Goal: Information Seeking & Learning: Learn about a topic

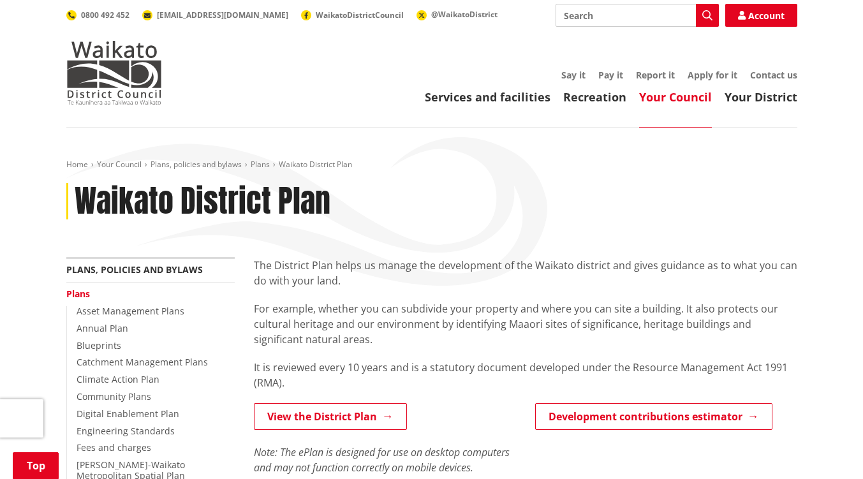
scroll to position [369, 0]
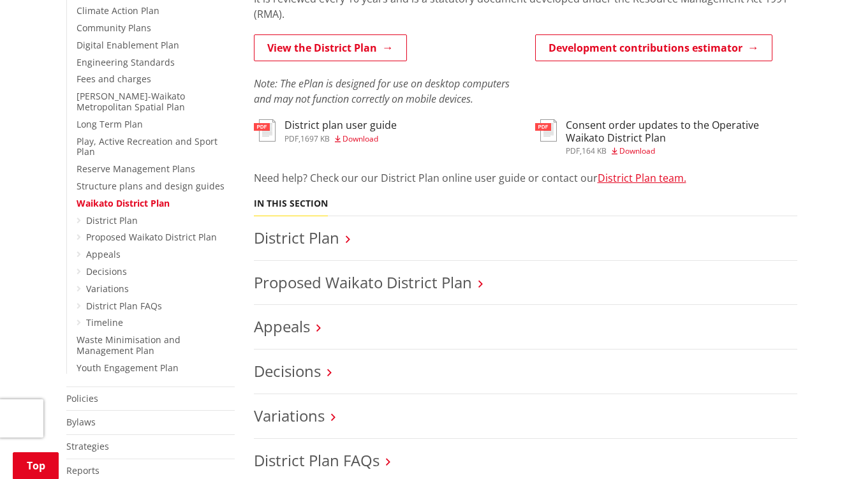
click at [333, 45] on link "View the District Plan" at bounding box center [330, 47] width 153 height 27
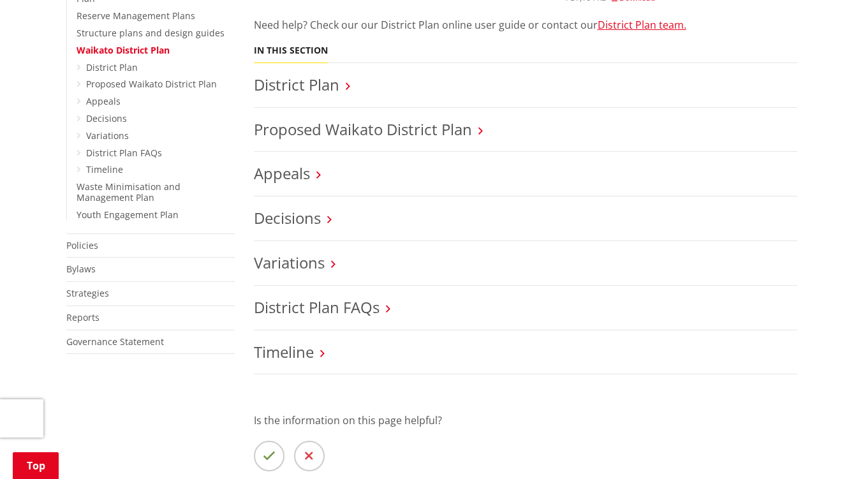
scroll to position [522, 0]
click at [311, 210] on link "Decisions" at bounding box center [287, 217] width 67 height 21
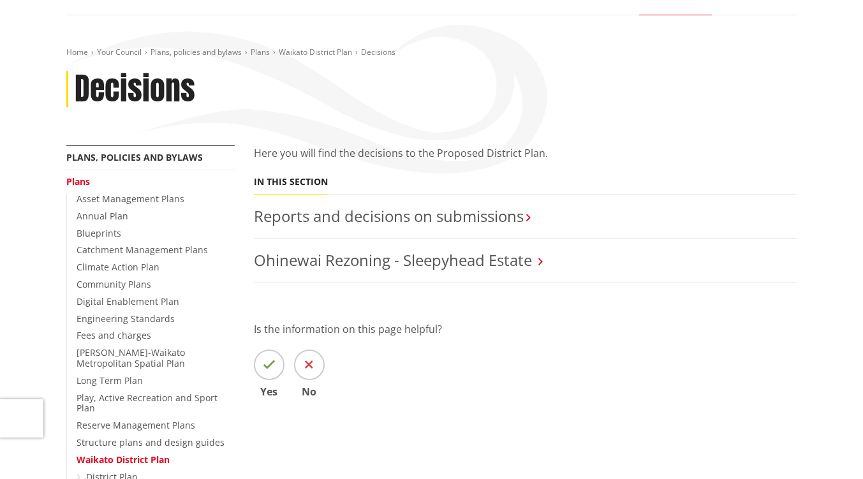
scroll to position [113, 0]
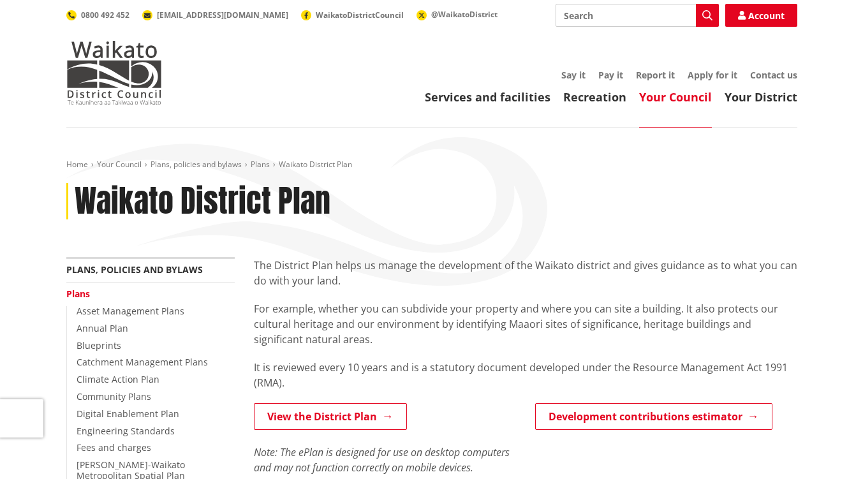
scroll to position [522, 0]
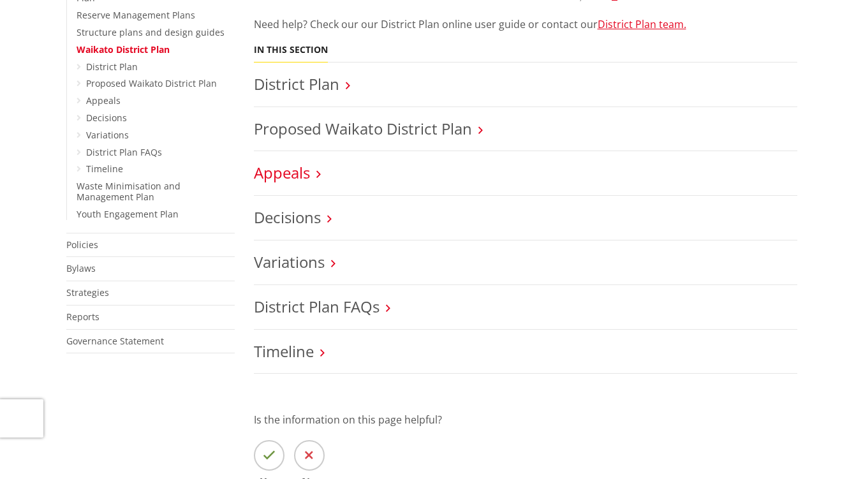
click at [288, 172] on link "Appeals" at bounding box center [282, 172] width 56 height 21
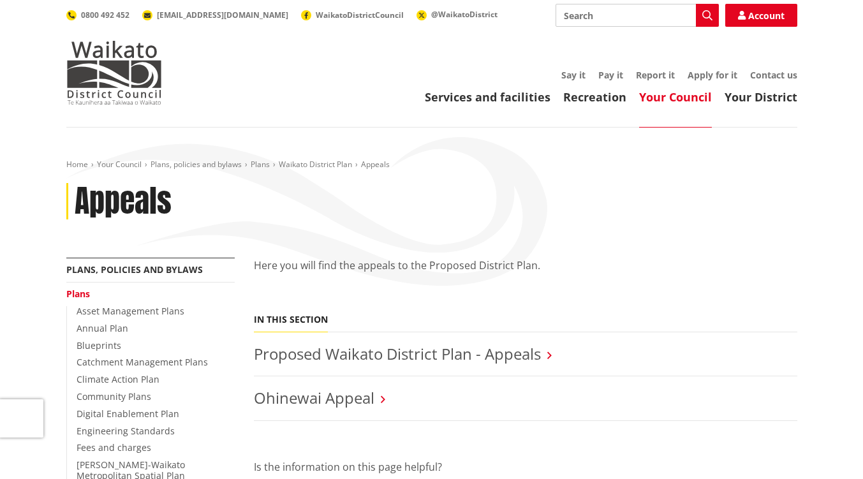
scroll to position [137, 0]
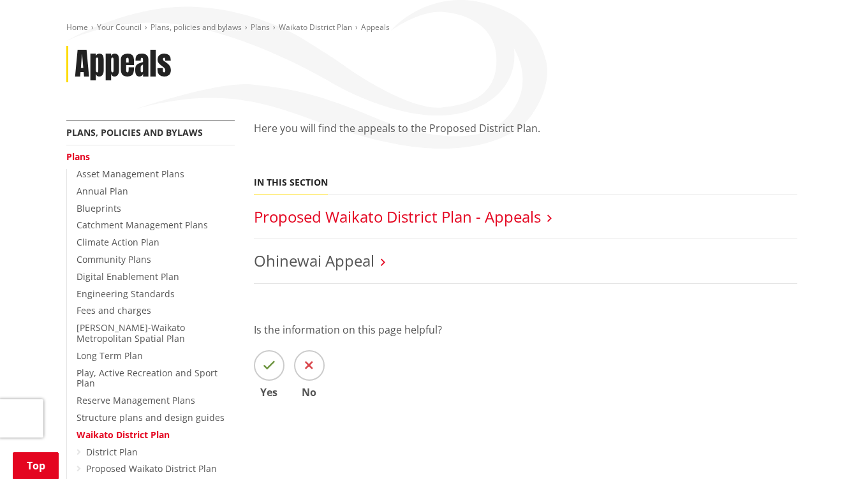
click at [332, 221] on link "Proposed Waikato District Plan - Appeals" at bounding box center [397, 216] width 287 height 21
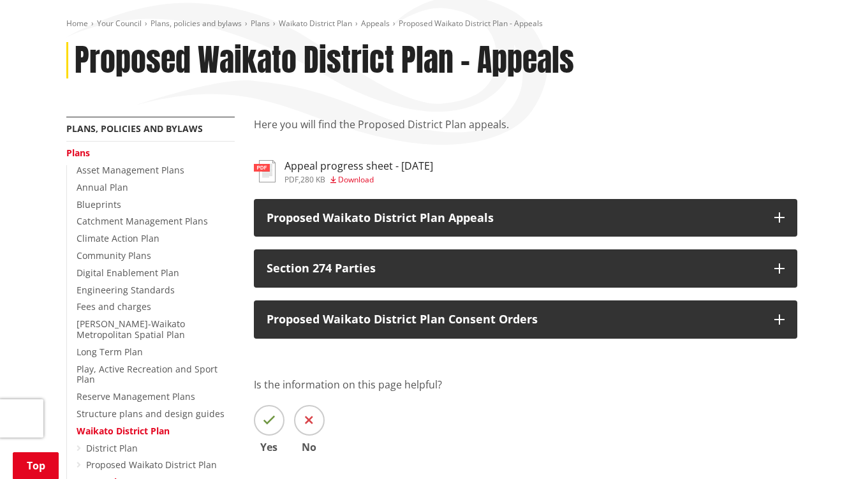
scroll to position [244, 0]
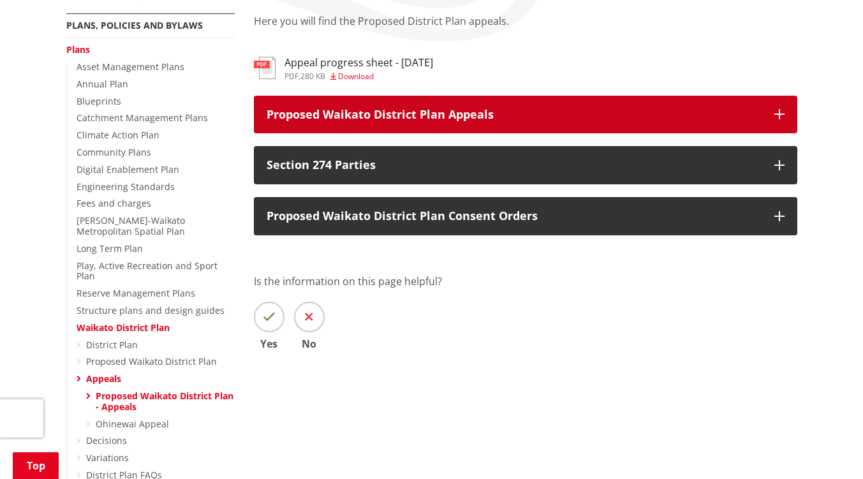
click at [776, 117] on icon "button" at bounding box center [779, 114] width 10 height 10
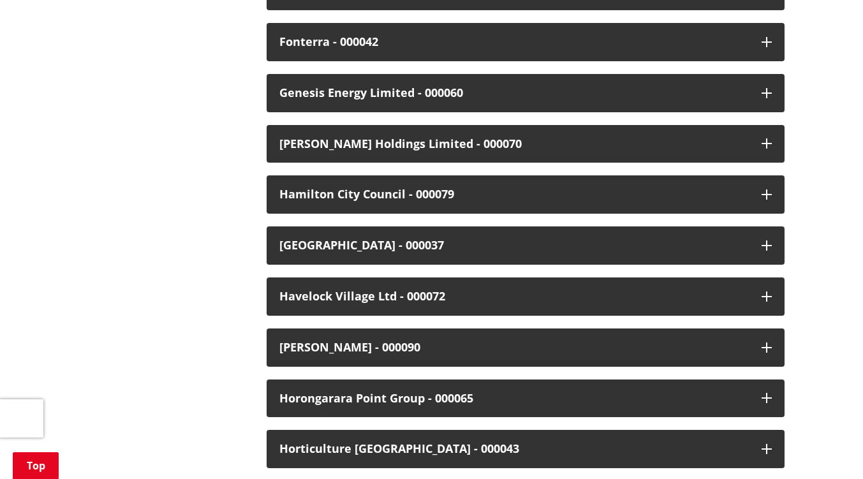
scroll to position [1265, 0]
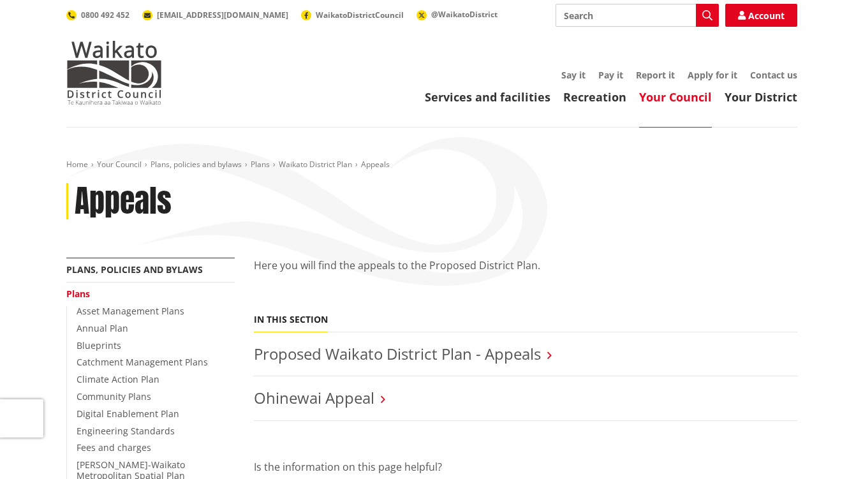
scroll to position [137, 0]
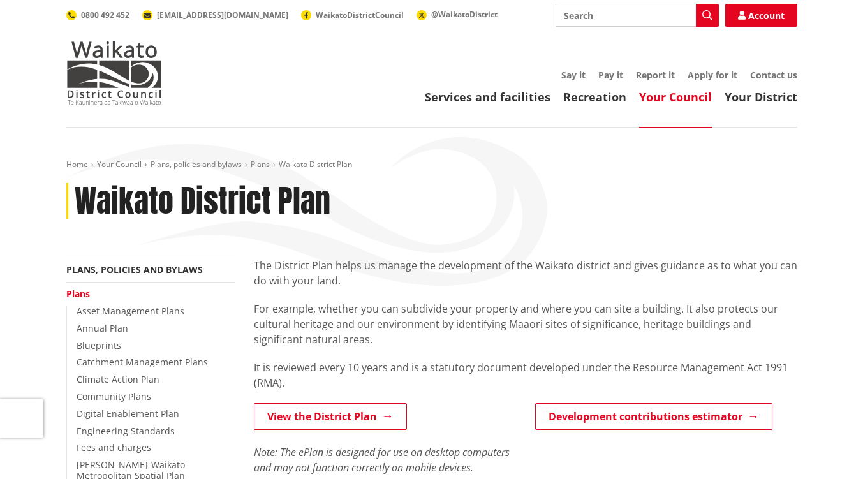
scroll to position [522, 0]
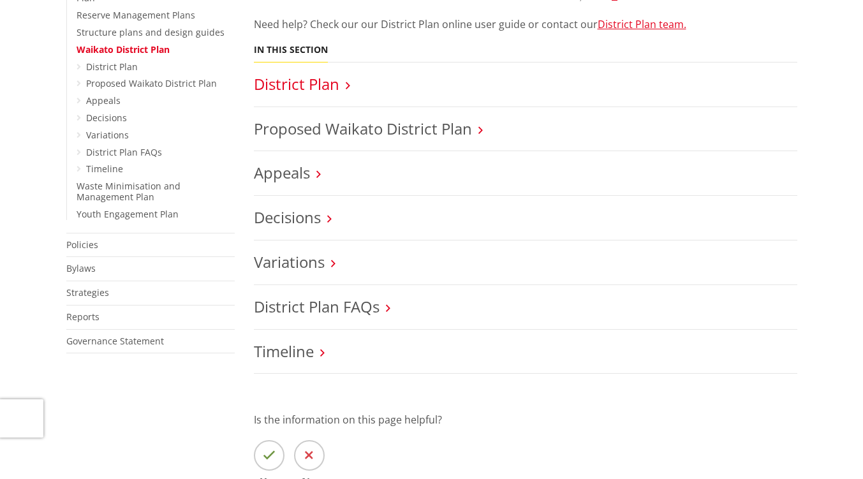
click at [299, 81] on link "District Plan" at bounding box center [296, 83] width 85 height 21
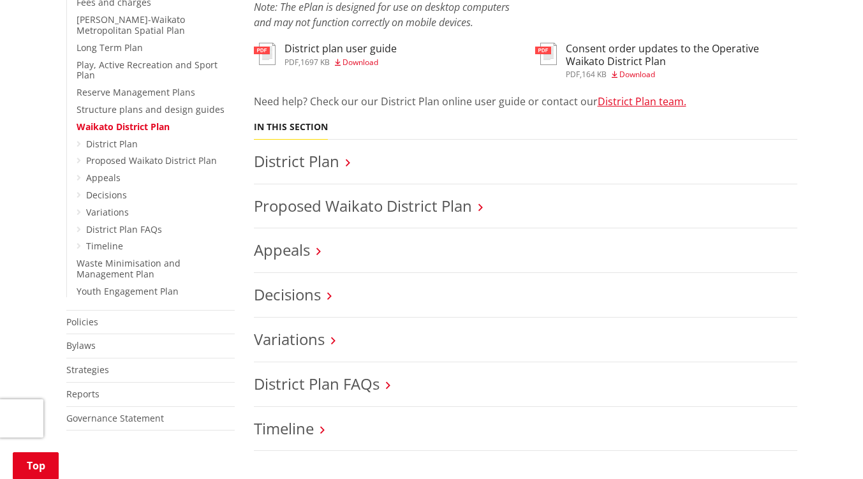
scroll to position [446, 0]
click at [306, 156] on link "District Plan" at bounding box center [296, 160] width 85 height 21
click at [372, 207] on link "Proposed Waikato District Plan" at bounding box center [363, 205] width 218 height 21
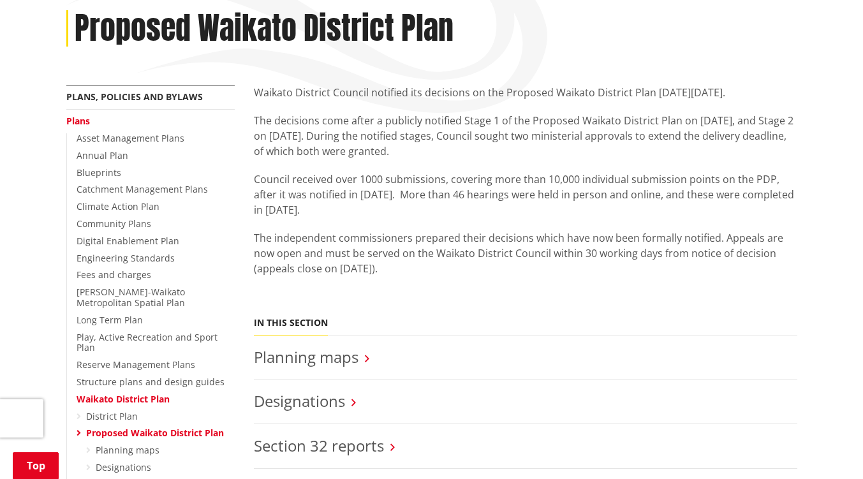
scroll to position [186, 0]
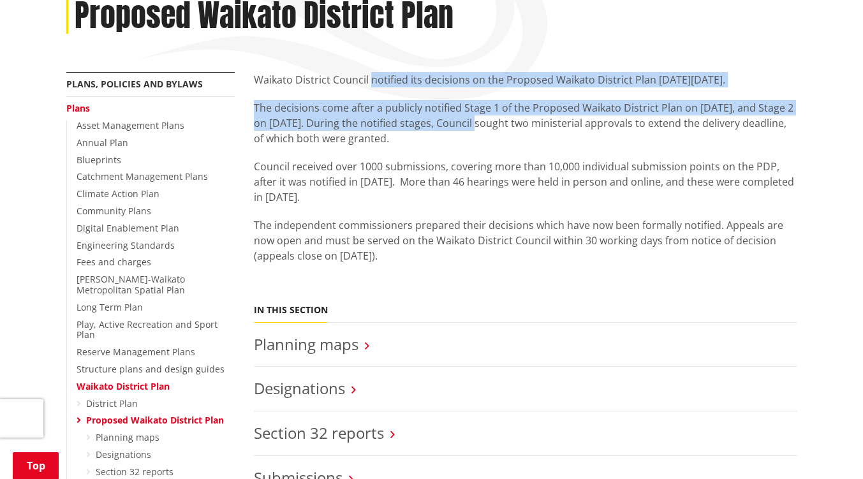
drag, startPoint x: 371, startPoint y: 78, endPoint x: 480, endPoint y: 121, distance: 117.1
click at [480, 121] on div "Waikato District Council notified its decisions on the Proposed Waikato Distric…" at bounding box center [525, 181] width 543 height 219
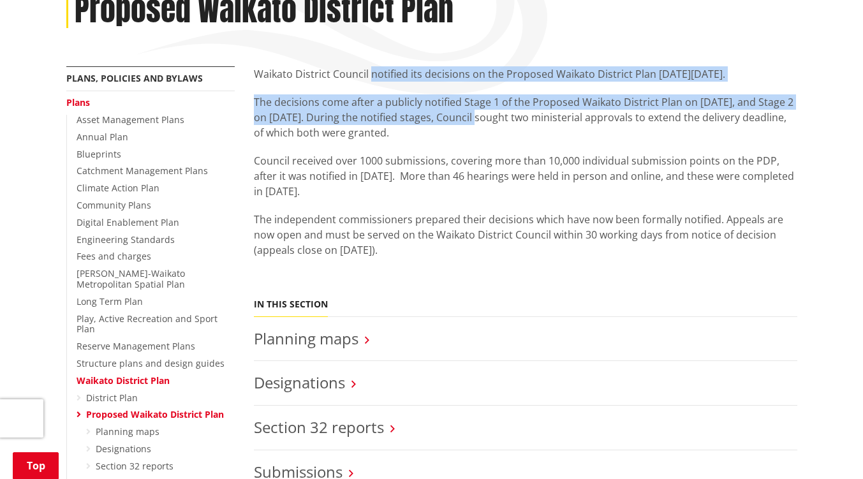
scroll to position [192, 0]
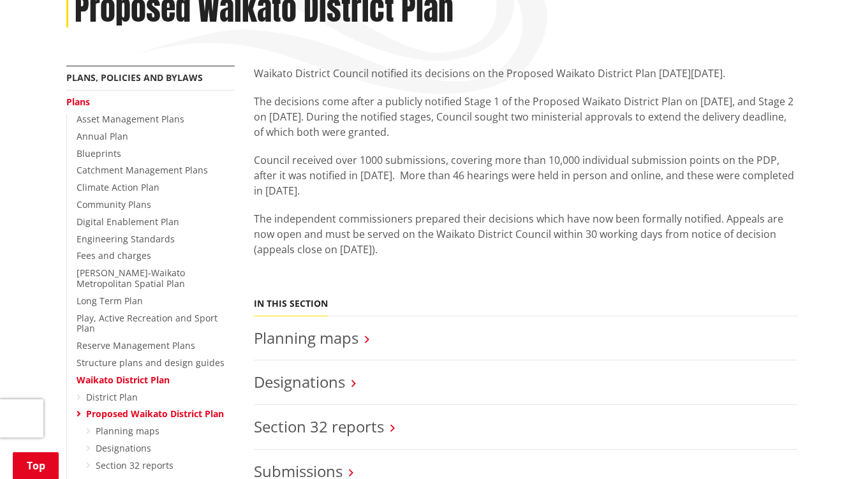
click at [267, 175] on p "Council received over 1000 submissions, covering more than 10,000 individual su…" at bounding box center [525, 175] width 543 height 46
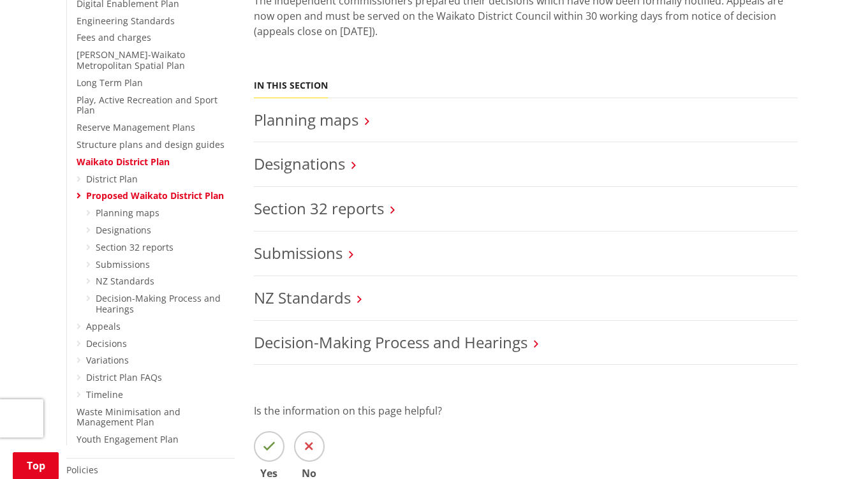
scroll to position [412, 0]
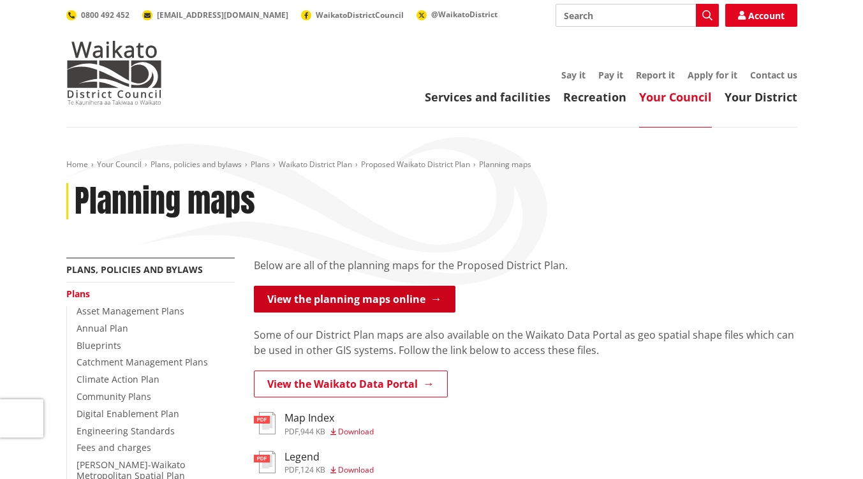
click at [390, 302] on link "View the planning maps online" at bounding box center [355, 299] width 202 height 27
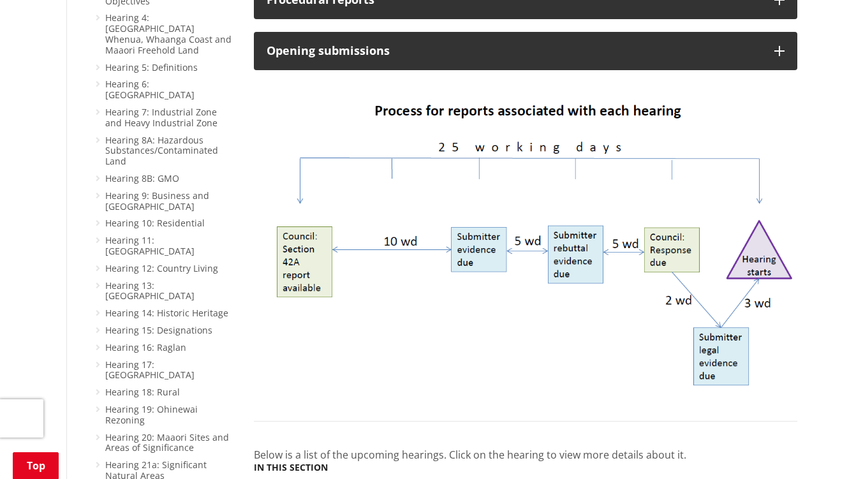
scroll to position [805, 0]
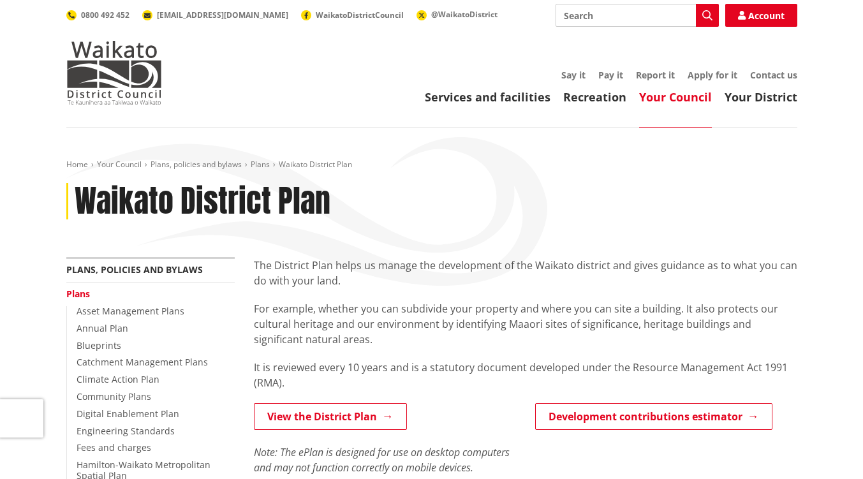
scroll to position [446, 0]
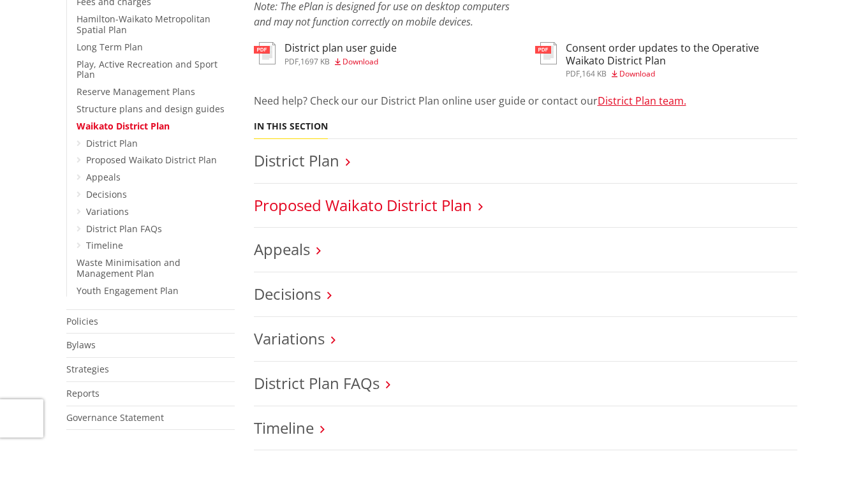
click at [295, 205] on link "Proposed Waikato District Plan" at bounding box center [363, 205] width 218 height 21
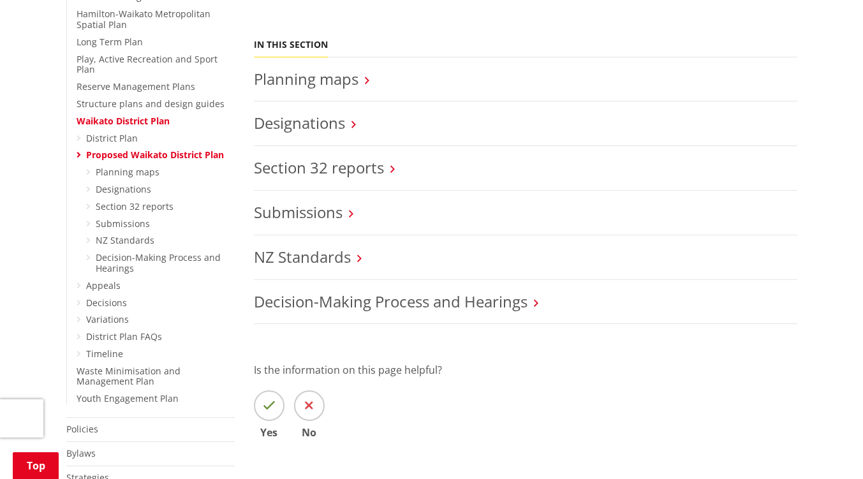
scroll to position [528, 0]
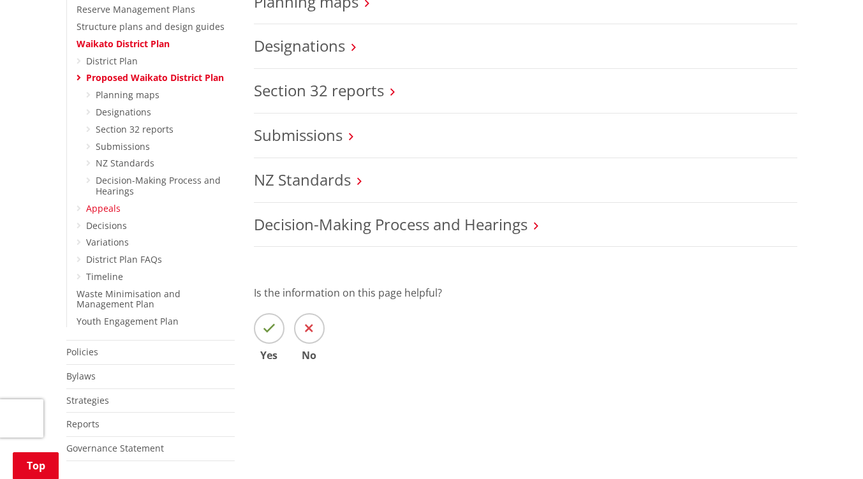
click at [99, 202] on link "Appeals" at bounding box center [103, 208] width 34 height 12
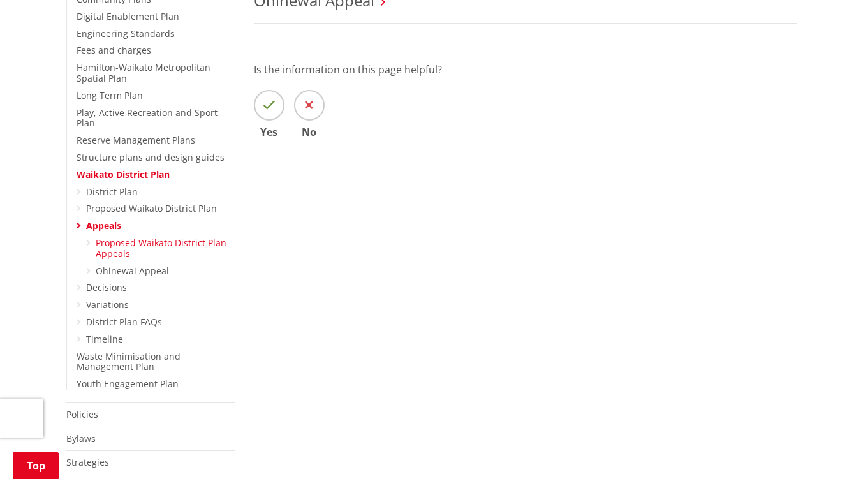
scroll to position [398, 0]
click at [117, 281] on link "Decisions" at bounding box center [106, 287] width 41 height 12
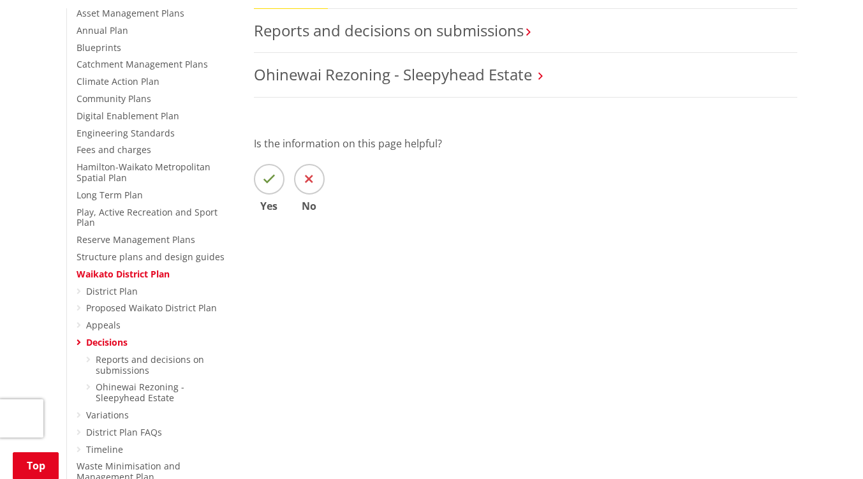
scroll to position [299, 0]
click at [128, 300] on link "Proposed Waikato District Plan" at bounding box center [151, 306] width 131 height 12
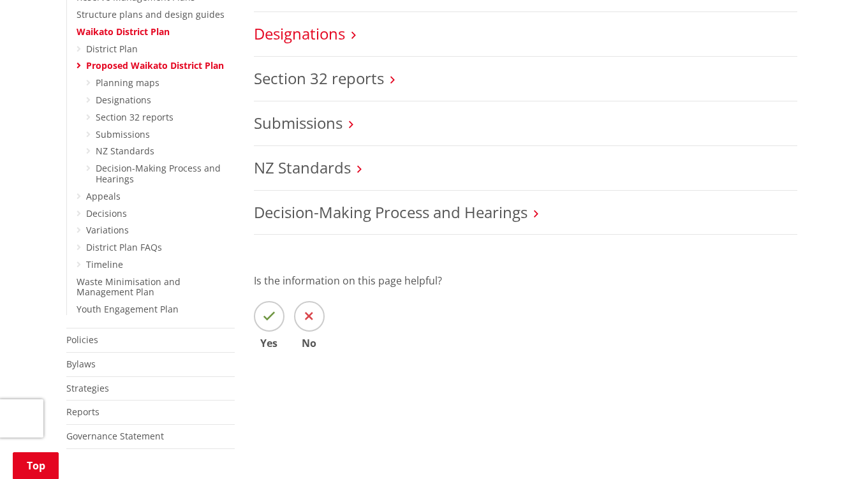
scroll to position [522, 0]
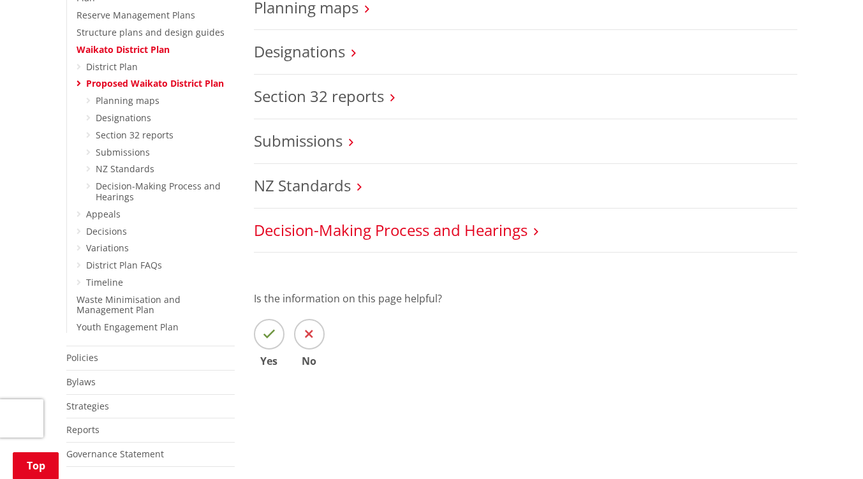
click at [328, 227] on link "Decision-Making Process and Hearings" at bounding box center [391, 229] width 274 height 21
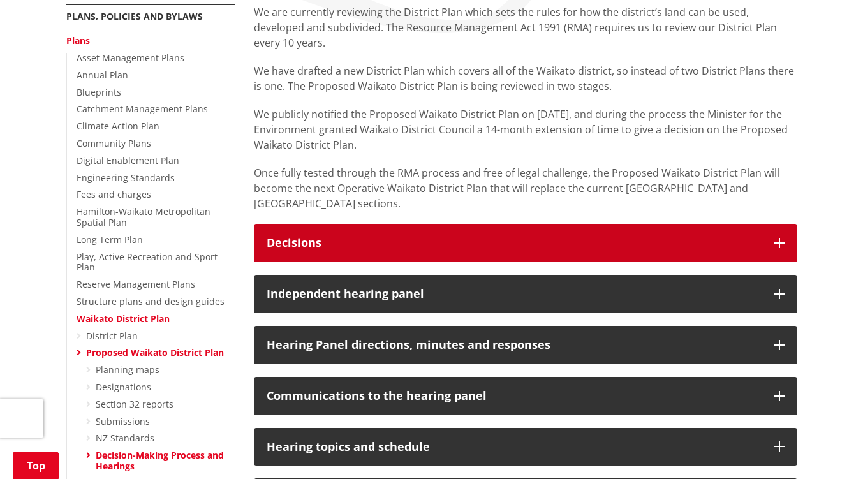
scroll to position [266, 0]
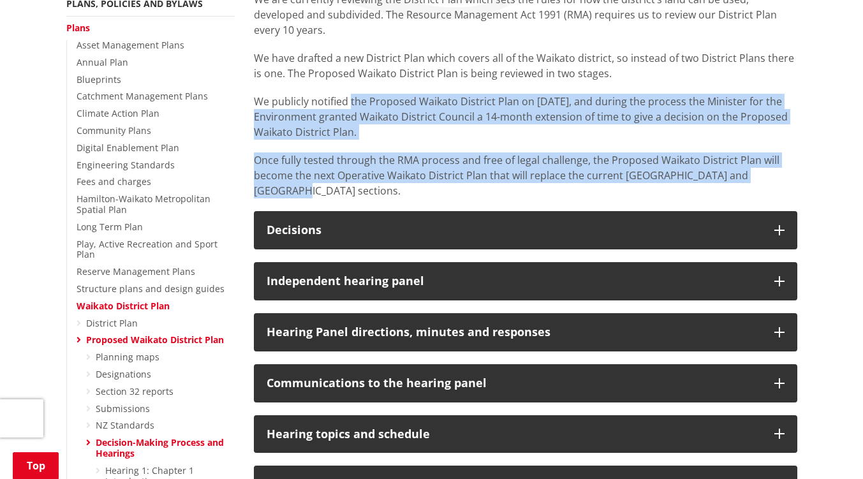
drag, startPoint x: 350, startPoint y: 91, endPoint x: 770, endPoint y: 165, distance: 426.3
click at [770, 165] on div "We are currently reviewing the District Plan which sets the rules for how the d…" at bounding box center [525, 95] width 543 height 207
click at [718, 131] on div "We are currently reviewing the District Plan which sets the rules for how the d…" at bounding box center [525, 95] width 543 height 207
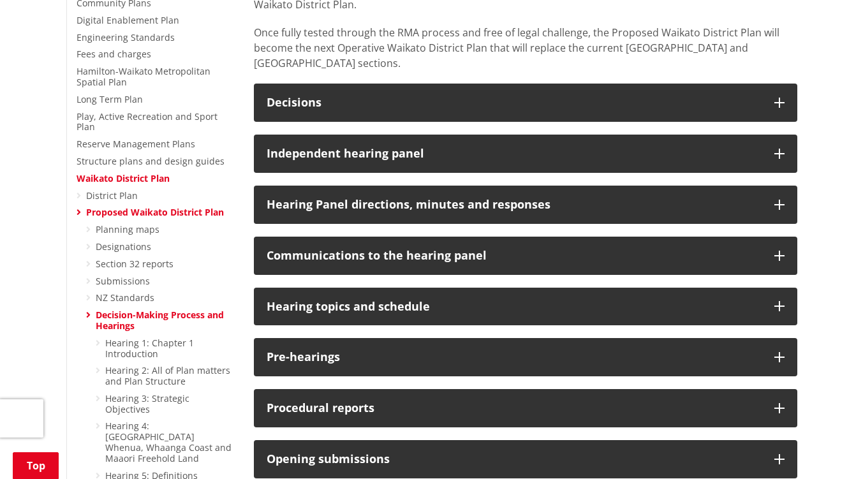
scroll to position [393, 0]
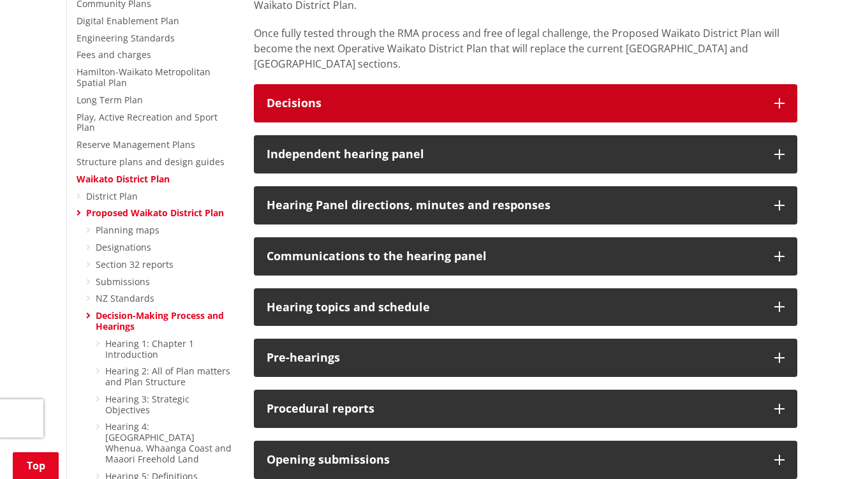
click at [777, 98] on icon "button" at bounding box center [779, 103] width 10 height 10
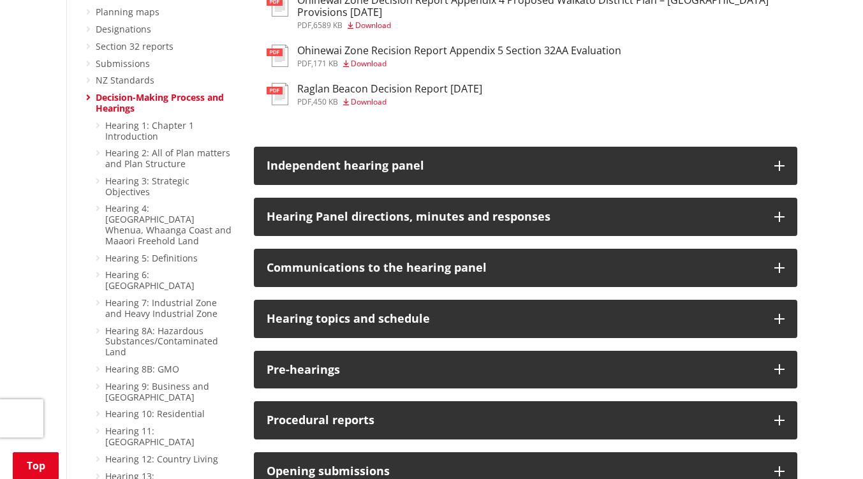
scroll to position [612, 0]
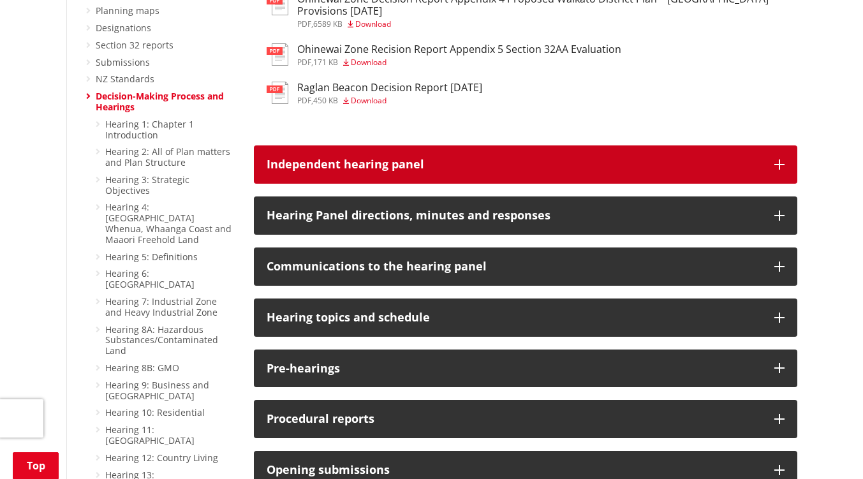
click at [733, 145] on button "Independent hearing panel" at bounding box center [525, 164] width 543 height 38
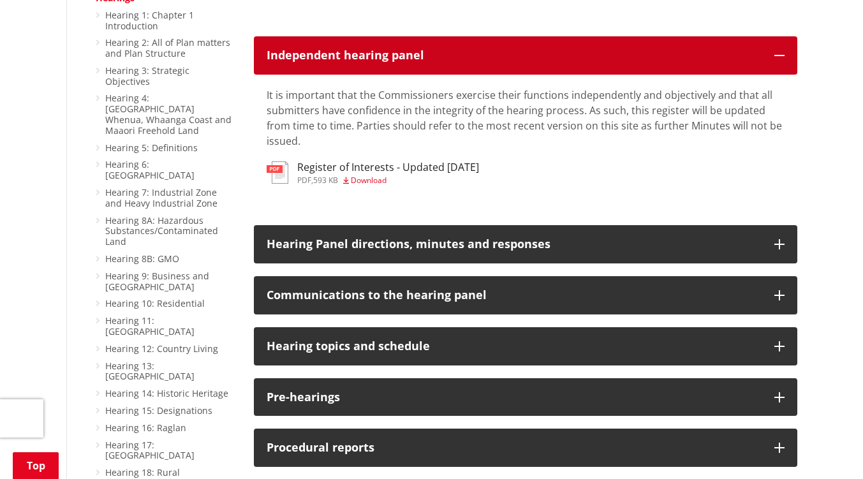
scroll to position [751, 0]
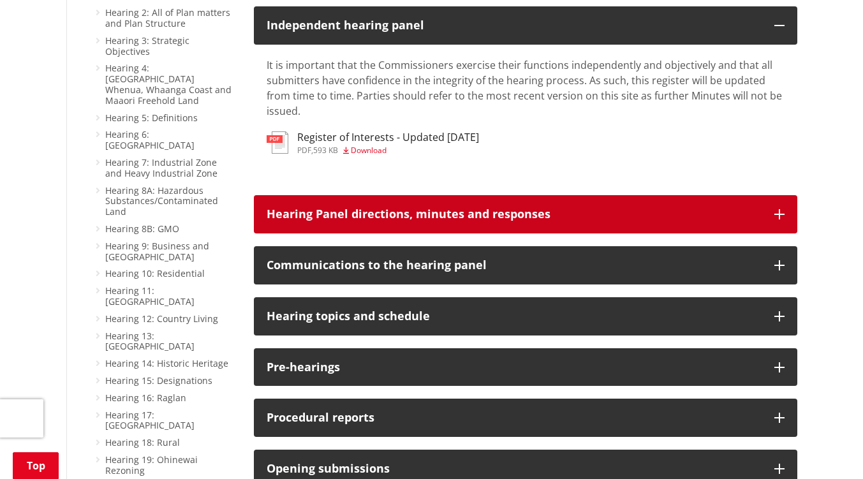
click at [723, 208] on h3 "Hearing Panel directions, minutes and responses" at bounding box center [514, 214] width 495 height 13
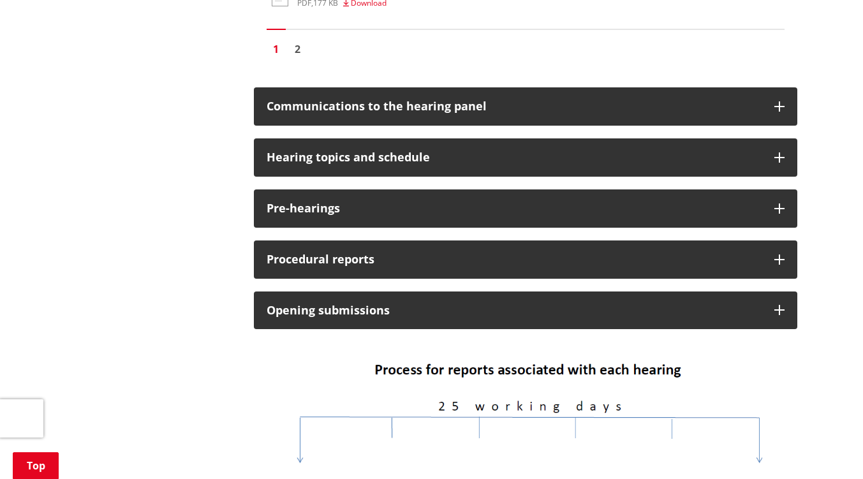
scroll to position [2556, 0]
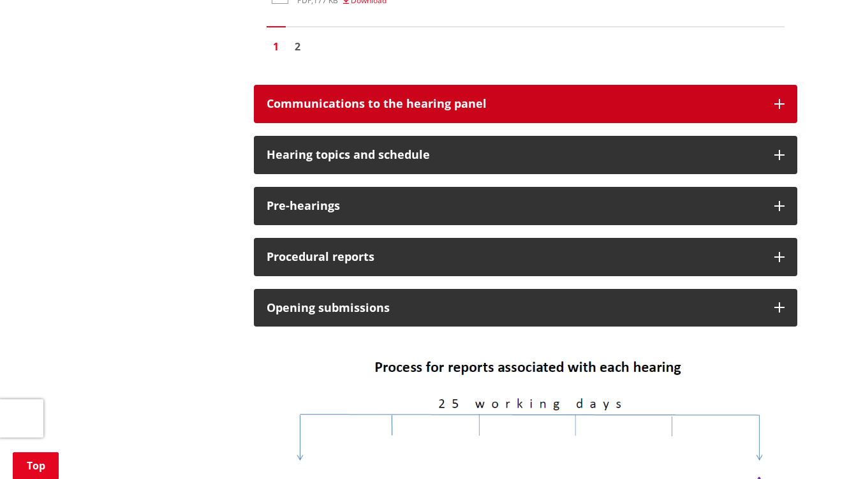
click at [687, 98] on h3 "Communications to the hearing panel" at bounding box center [514, 104] width 495 height 13
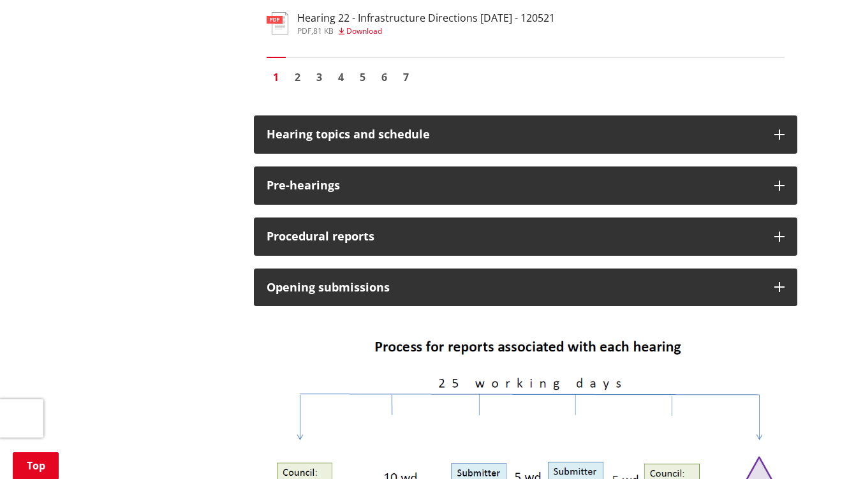
scroll to position [3551, 0]
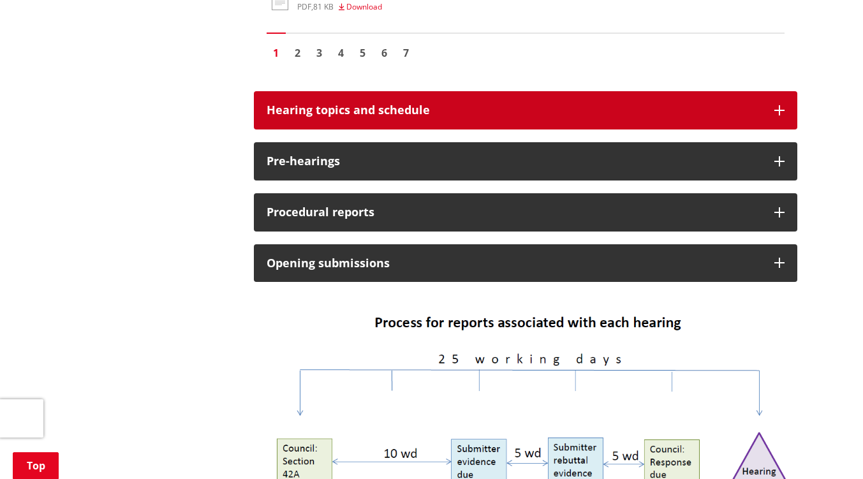
click at [678, 91] on button "Hearing topics and schedule" at bounding box center [525, 110] width 543 height 38
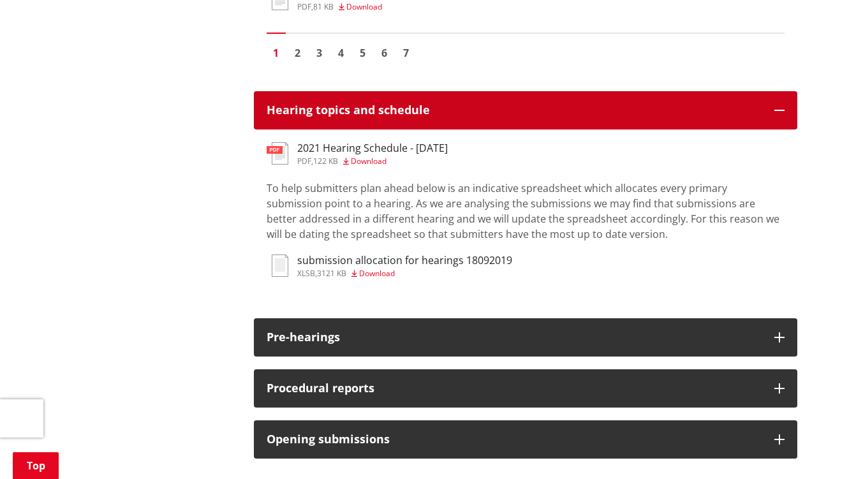
scroll to position [3691, 0]
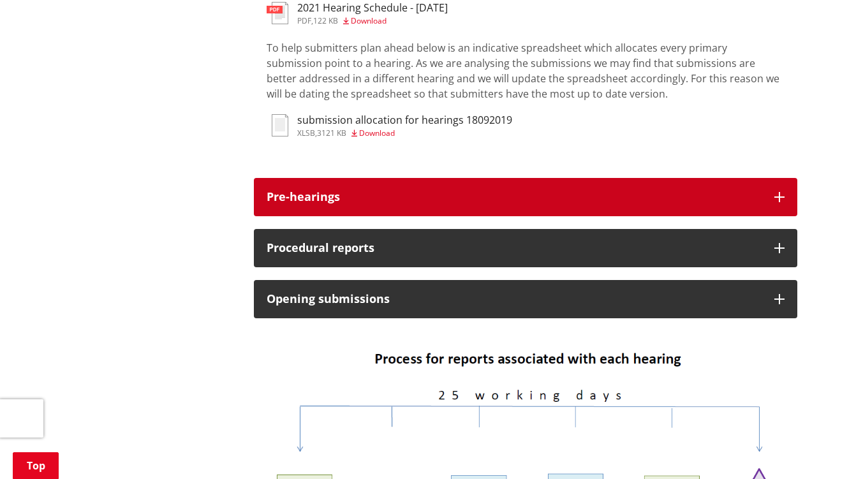
click at [654, 191] on div "Pre-hearings" at bounding box center [514, 197] width 495 height 13
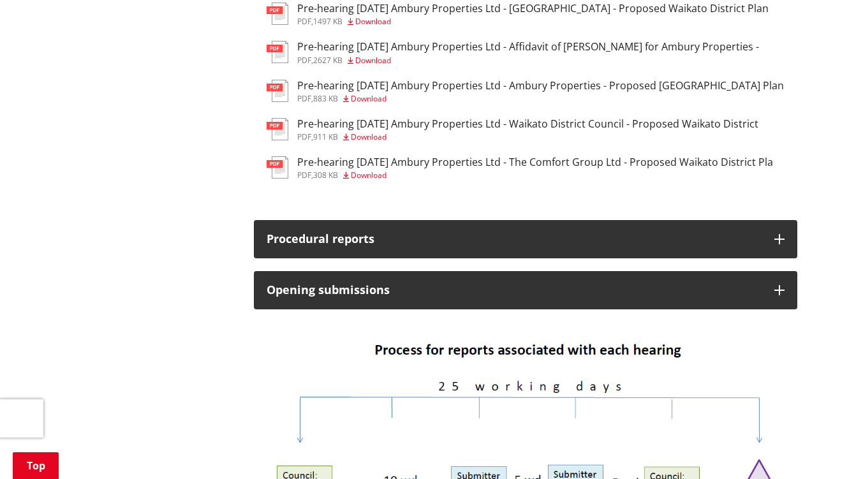
scroll to position [4495, 0]
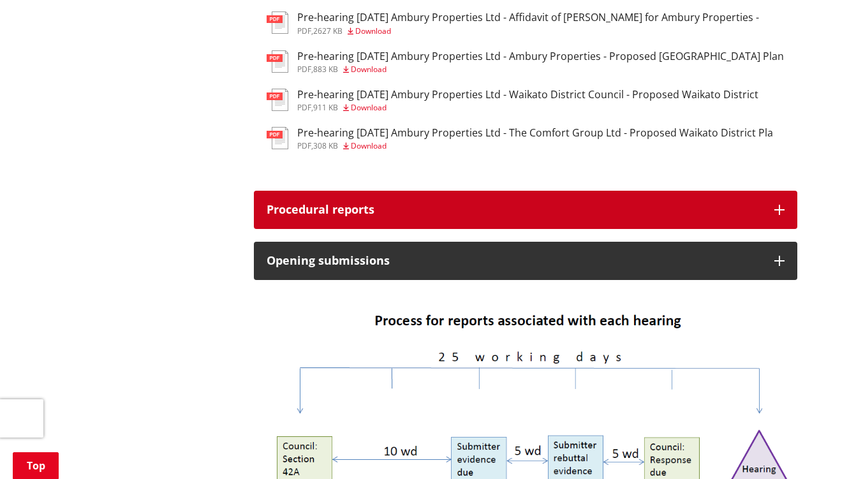
click at [647, 191] on button "Procedural reports" at bounding box center [525, 210] width 543 height 38
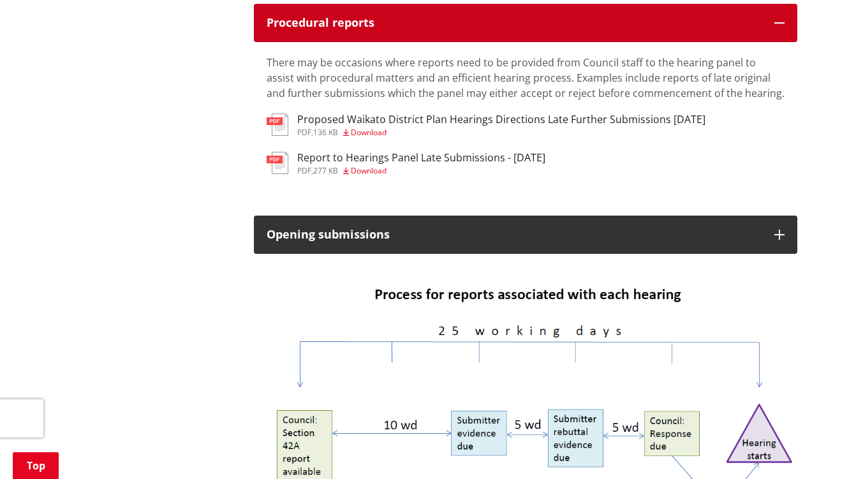
scroll to position [4685, 0]
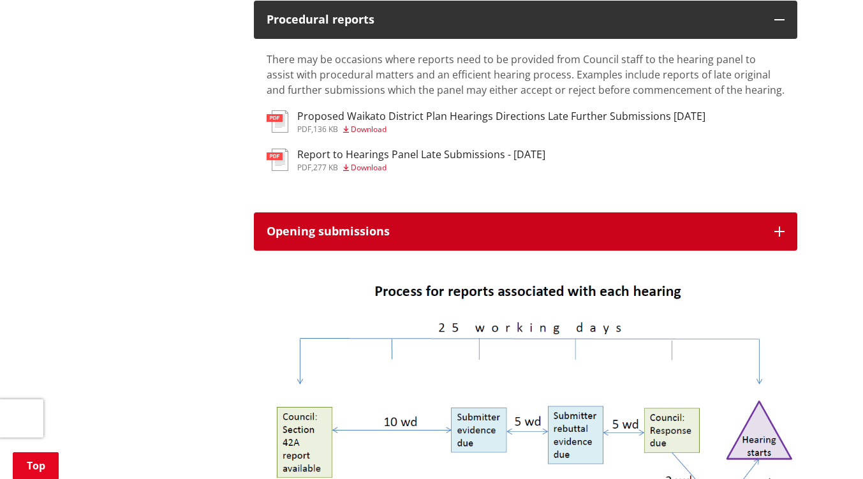
click at [633, 221] on button "Opening submissions" at bounding box center [525, 231] width 543 height 38
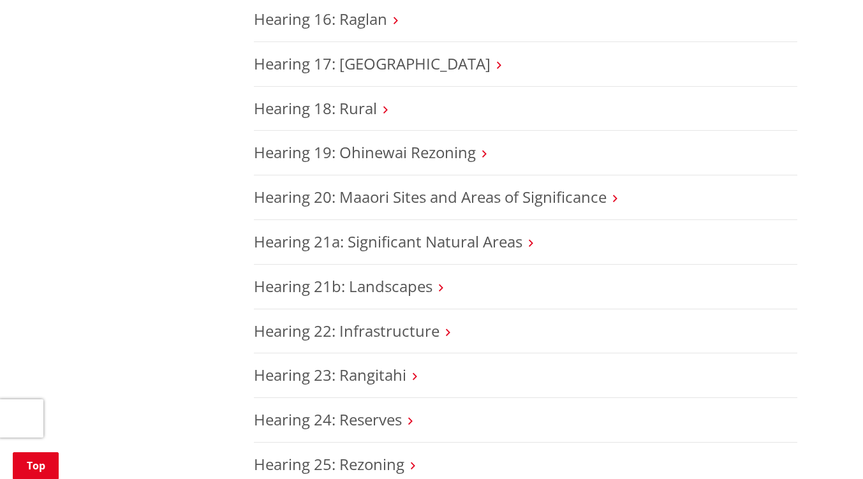
scroll to position [6925, 0]
click at [336, 97] on link "Hearing 18: Rural" at bounding box center [315, 107] width 123 height 21
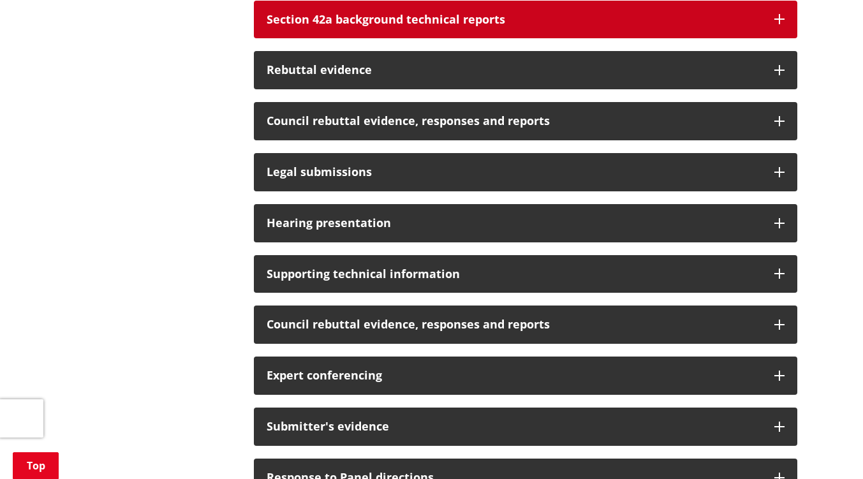
scroll to position [466, 0]
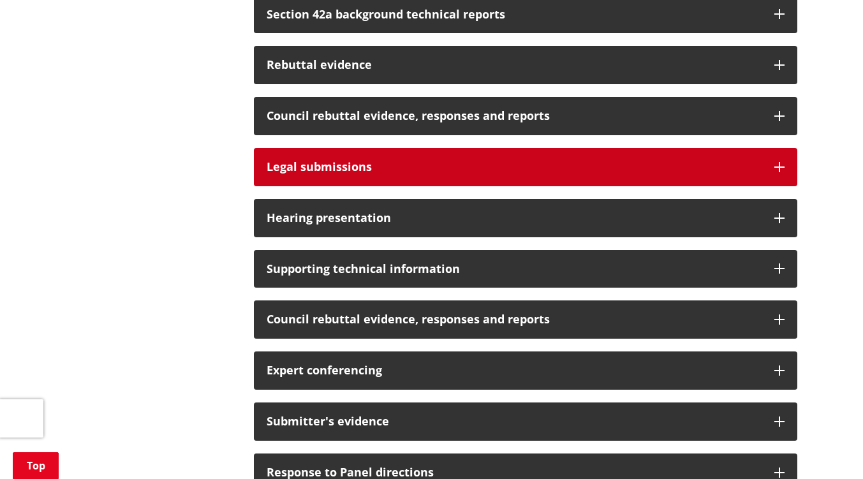
click at [370, 173] on button "Legal submissions" at bounding box center [525, 167] width 543 height 38
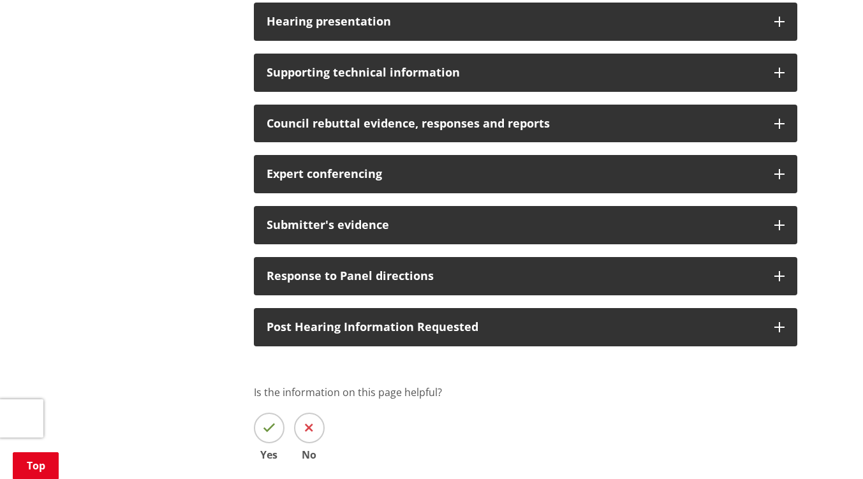
scroll to position [1151, 0]
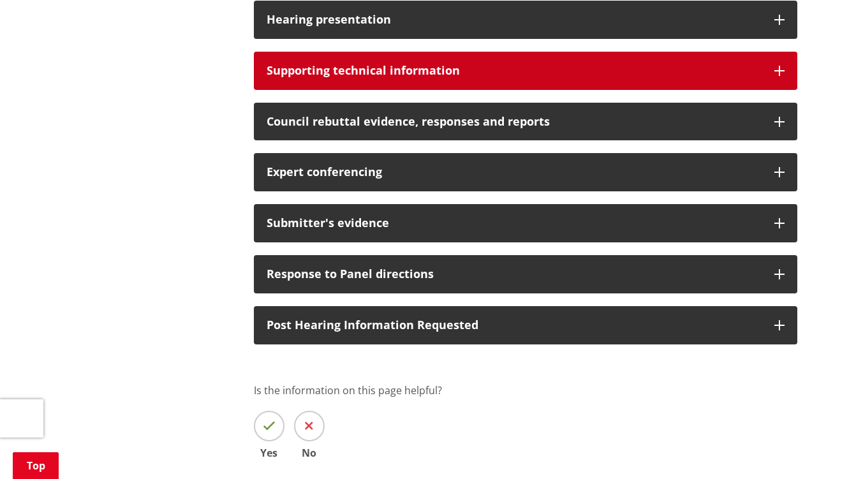
click at [418, 77] on h3 "Supporting technical information" at bounding box center [514, 70] width 495 height 13
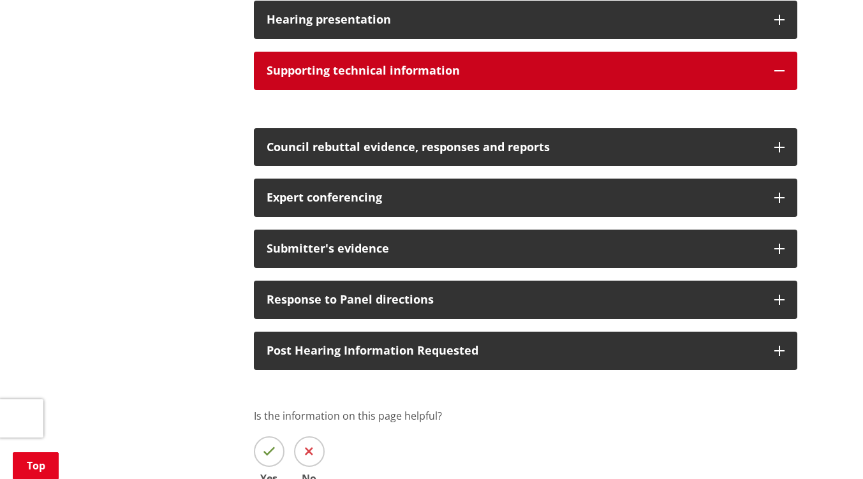
click at [418, 77] on h3 "Supporting technical information" at bounding box center [514, 70] width 495 height 13
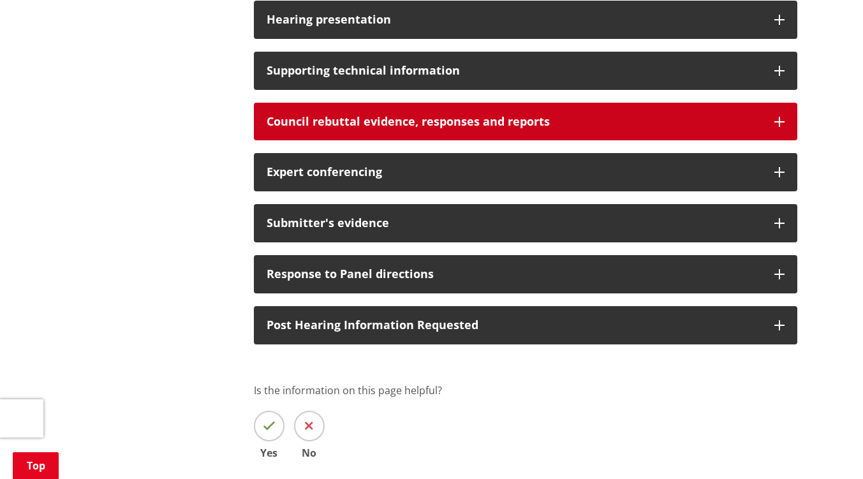
click at [398, 128] on h3 "Council rebuttal evidence, responses and reports" at bounding box center [514, 121] width 495 height 13
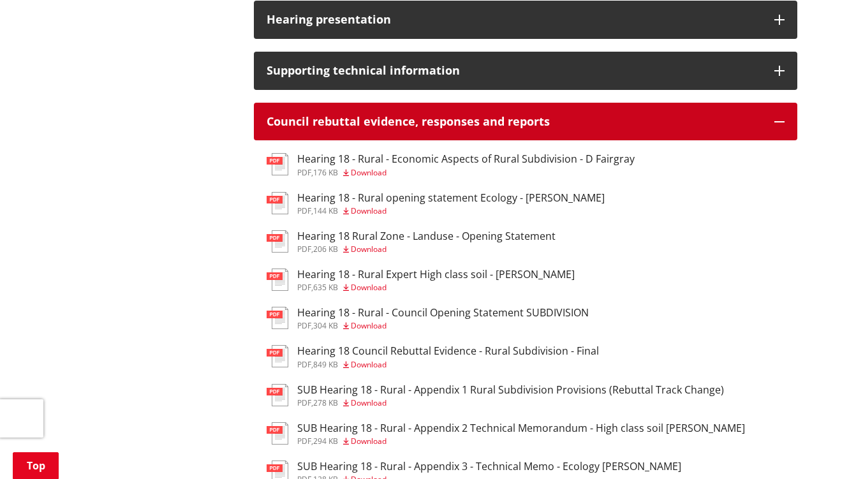
click at [398, 128] on h3 "Council rebuttal evidence, responses and reports" at bounding box center [514, 121] width 495 height 13
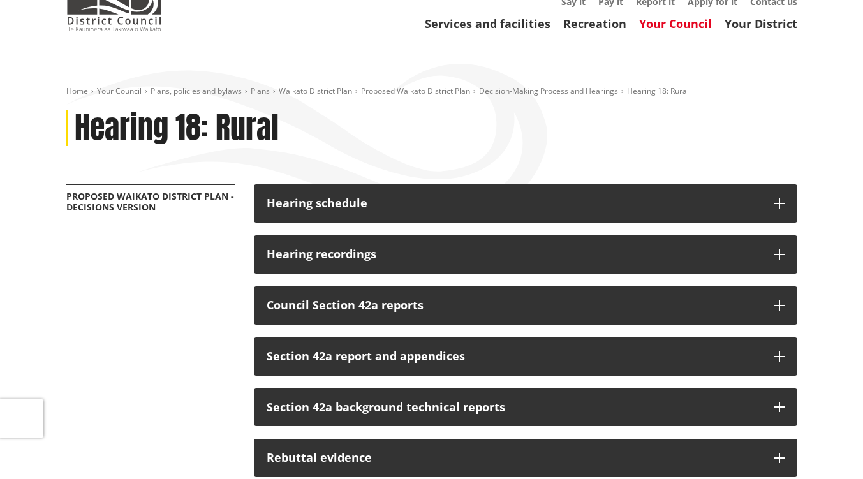
scroll to position [39, 0]
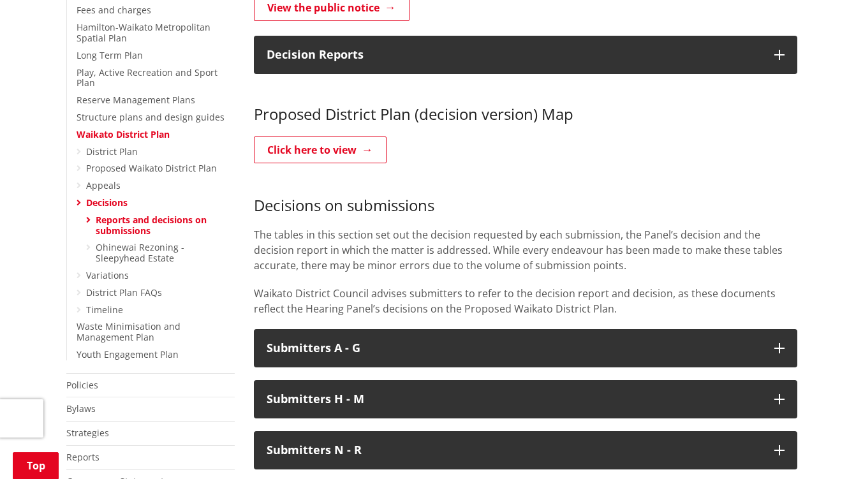
scroll to position [432, 0]
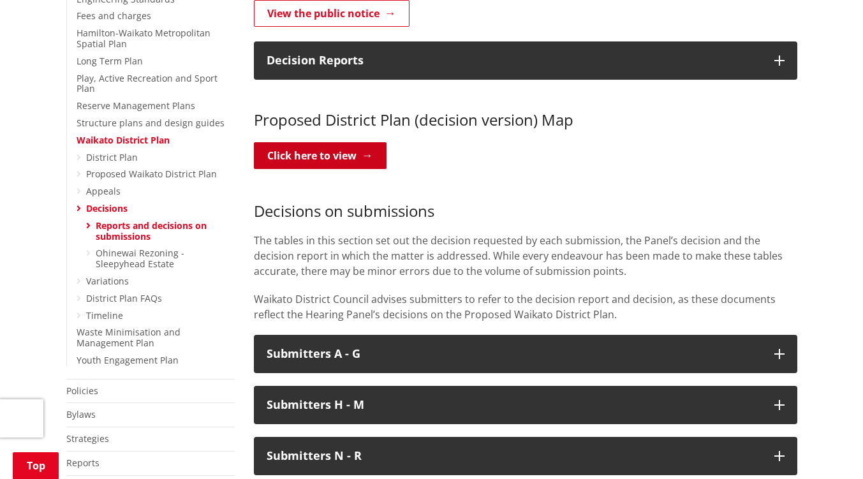
click at [341, 142] on link "Click here to view" at bounding box center [320, 155] width 133 height 27
